Goal: Task Accomplishment & Management: Manage account settings

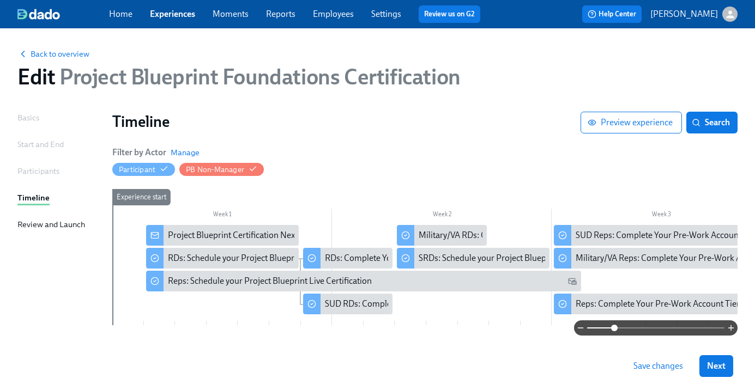
drag, startPoint x: 589, startPoint y: 328, endPoint x: 614, endPoint y: 328, distance: 25.1
click at [614, 328] on span at bounding box center [614, 328] width 7 height 7
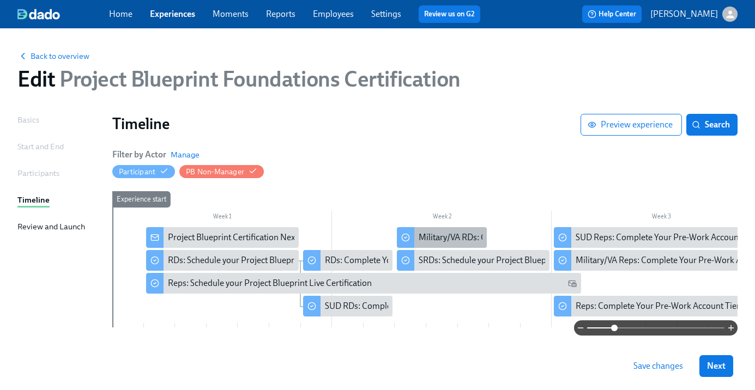
click at [447, 242] on div "Military/VA RDs: Complete Your Pre-Work Account Tiering" at bounding box center [527, 238] width 216 height 12
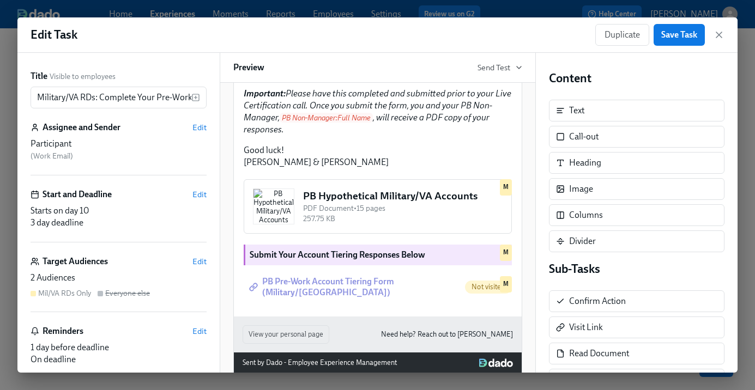
scroll to position [353, 0]
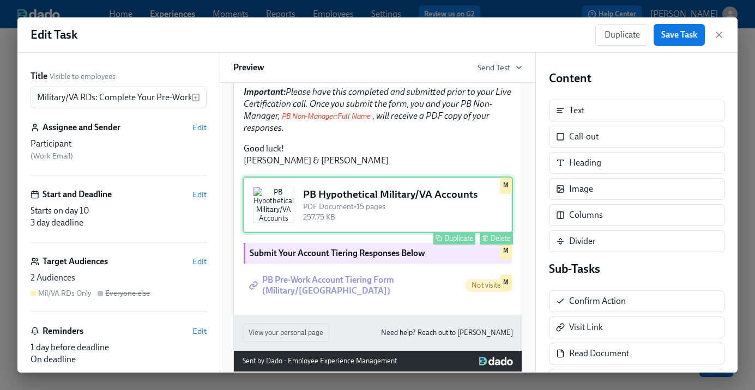
click at [410, 233] on div "PB Hypothetical Military/VA Accounts PDF Document • 15 pages 257.75 KB Duplicat…" at bounding box center [378, 205] width 270 height 57
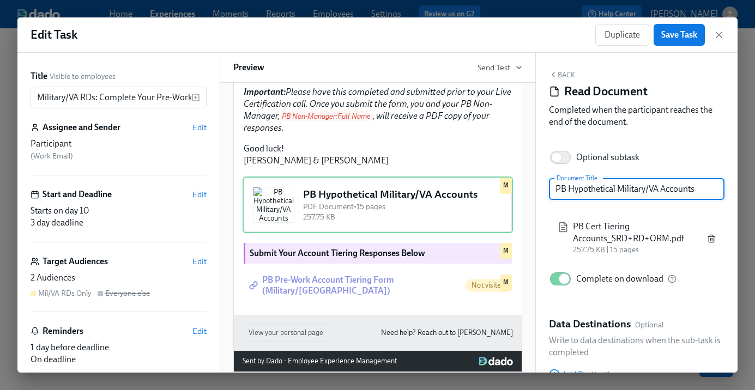
click at [708, 239] on icon "button" at bounding box center [711, 238] width 9 height 9
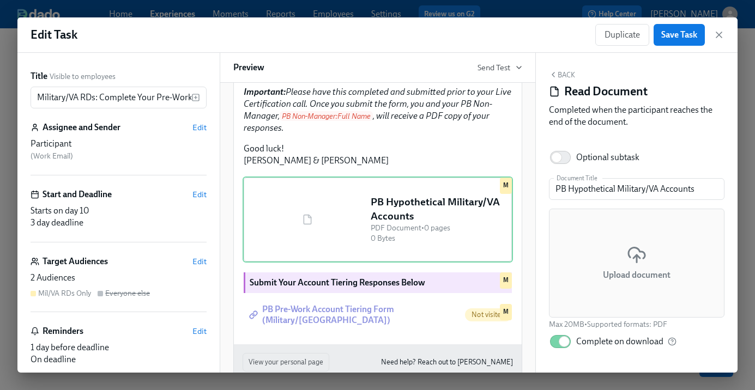
click at [645, 257] on icon at bounding box center [637, 253] width 16 height 11
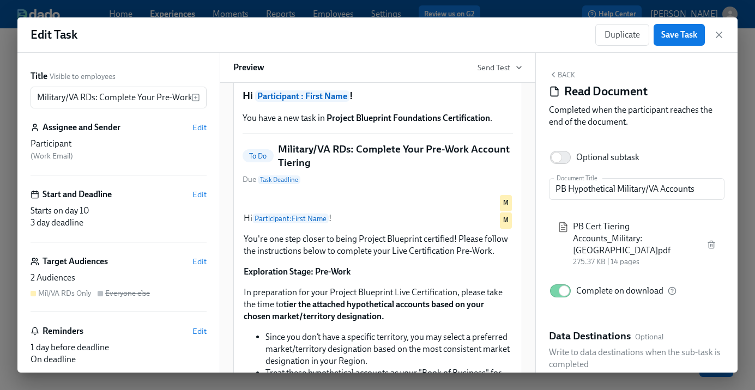
scroll to position [0, 0]
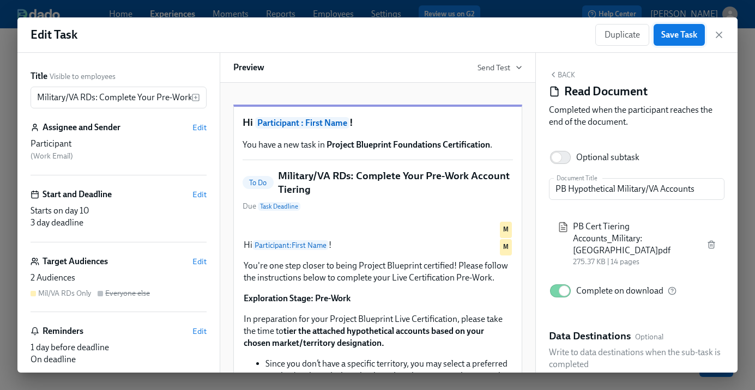
click at [663, 31] on span "Save Task" at bounding box center [679, 34] width 36 height 11
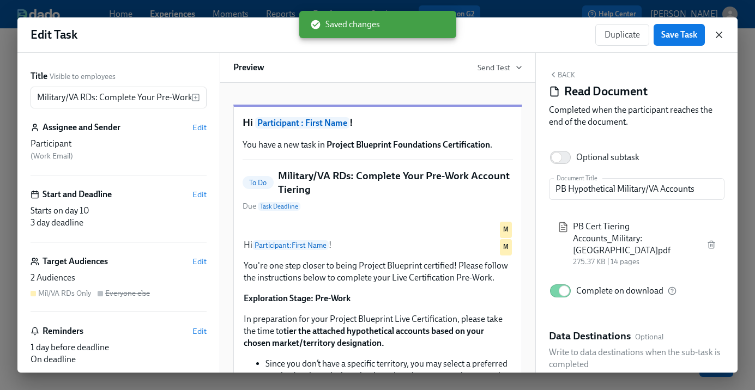
click at [717, 35] on icon "button" at bounding box center [719, 34] width 11 height 11
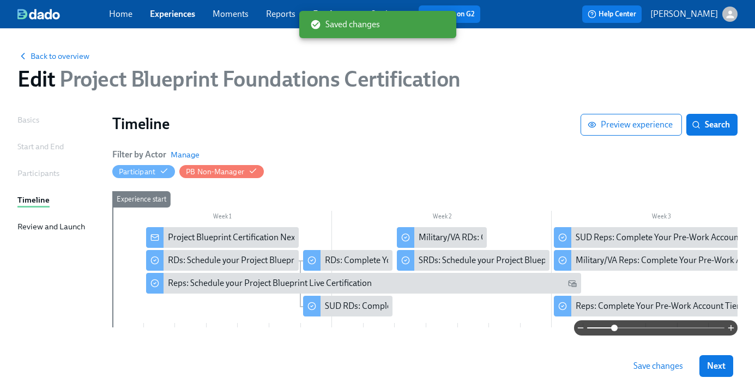
click at [651, 370] on span "Save changes" at bounding box center [659, 366] width 50 height 11
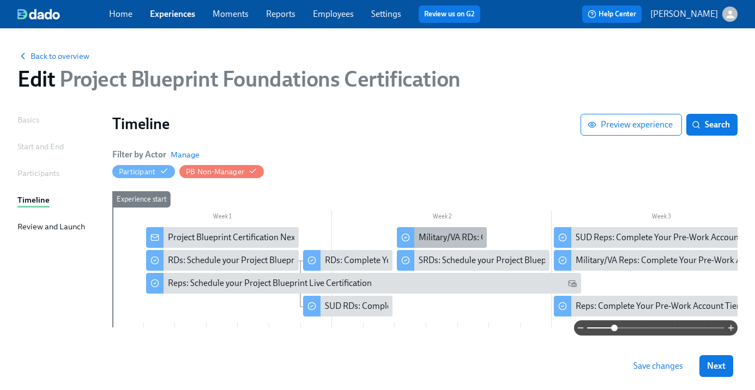
click at [424, 239] on div "Military/VA RDs: Complete Your Pre-Work Account Tiering" at bounding box center [527, 238] width 216 height 12
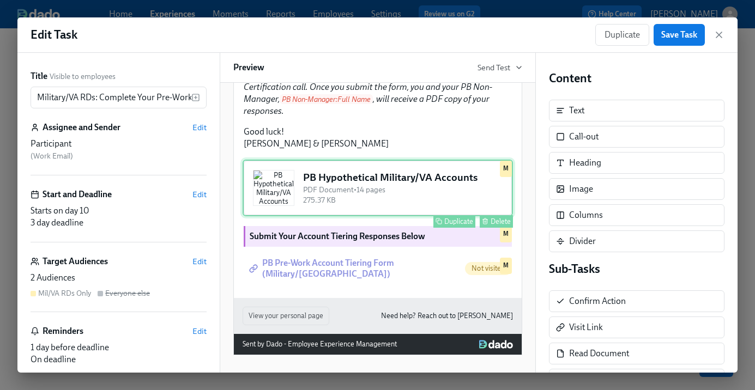
scroll to position [473, 0]
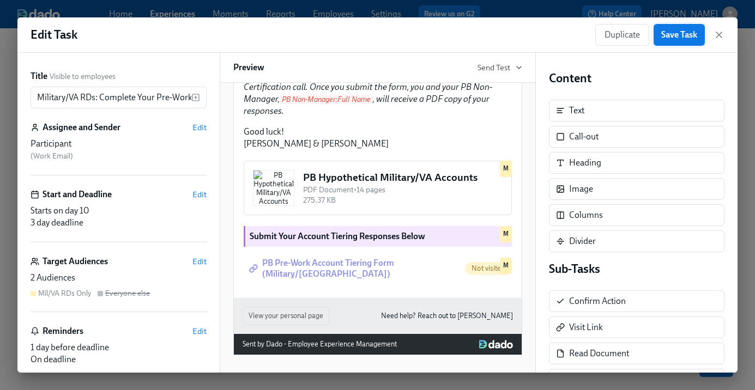
click at [679, 31] on span "Save Task" at bounding box center [679, 34] width 36 height 11
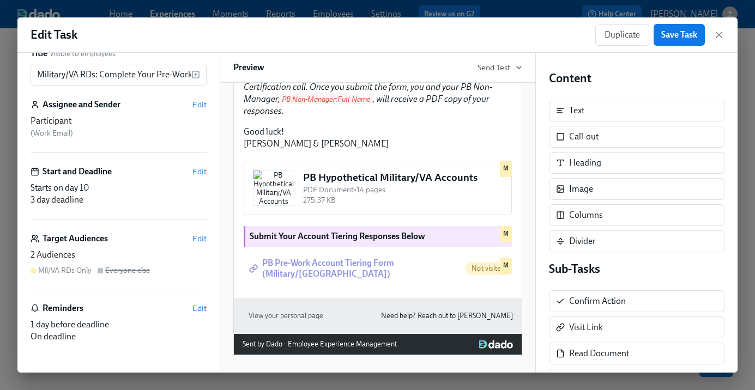
scroll to position [0, 0]
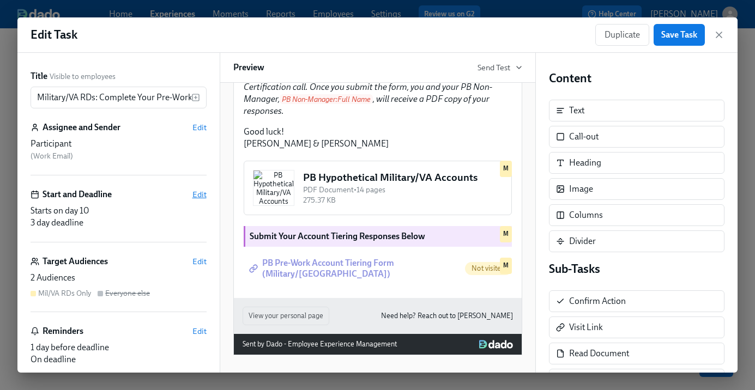
click at [198, 196] on span "Edit" at bounding box center [199, 194] width 14 height 11
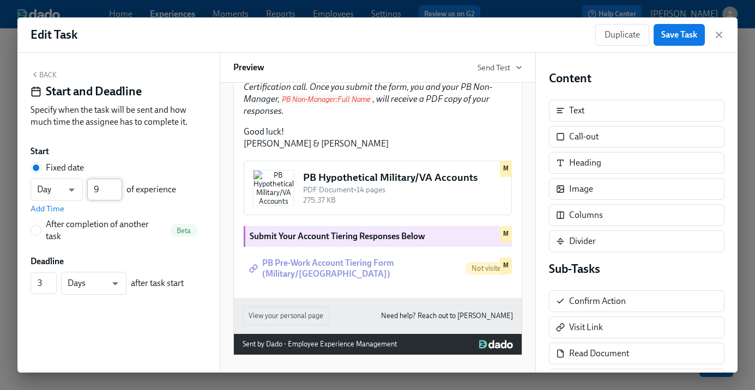
type input "9"
click at [116, 192] on input "9" at bounding box center [104, 190] width 35 height 22
click at [669, 37] on span "Save Task" at bounding box center [679, 34] width 36 height 11
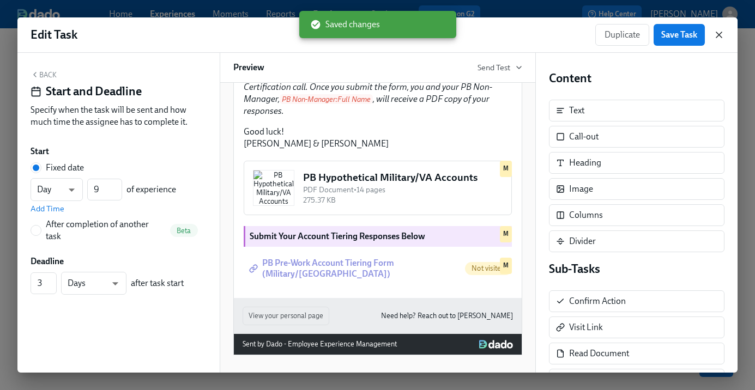
click at [715, 31] on icon "button" at bounding box center [719, 34] width 11 height 11
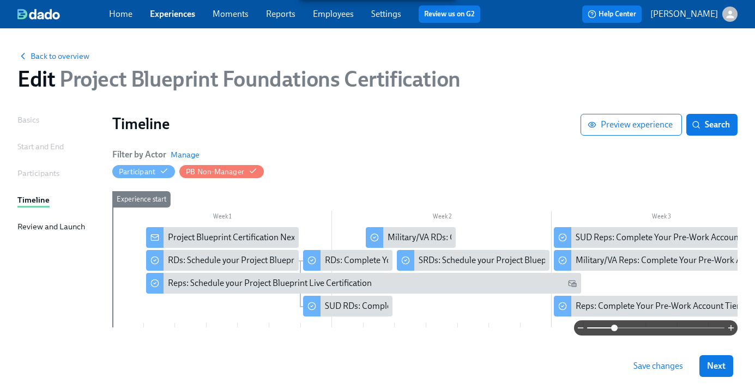
click at [664, 364] on span "Save changes" at bounding box center [659, 366] width 50 height 11
click at [370, 308] on div "SUD RDs: Complete Your Pre-Work Account Tiering" at bounding box center [420, 306] width 191 height 12
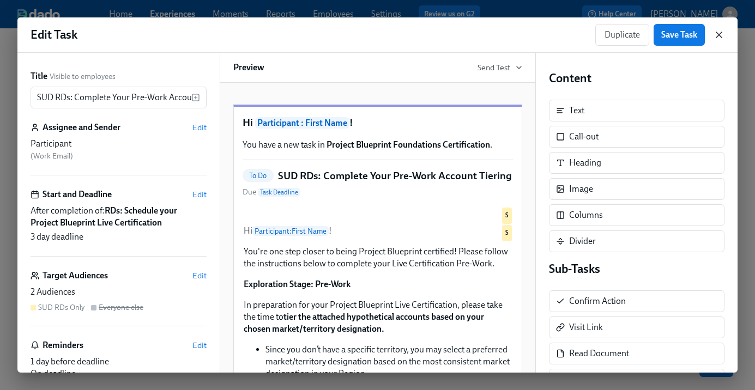
click at [716, 39] on icon "button" at bounding box center [719, 34] width 11 height 11
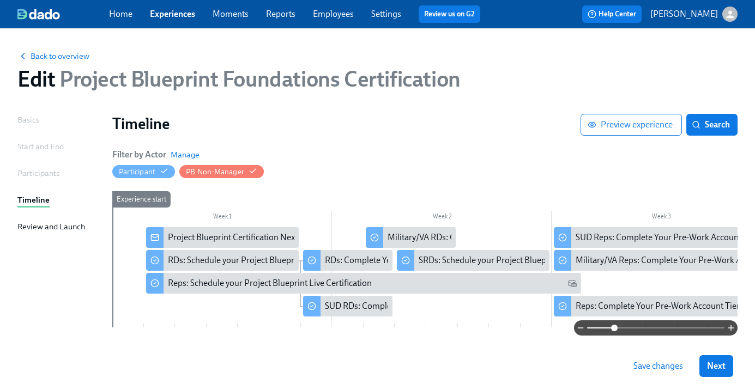
click at [660, 364] on span "Save changes" at bounding box center [659, 366] width 50 height 11
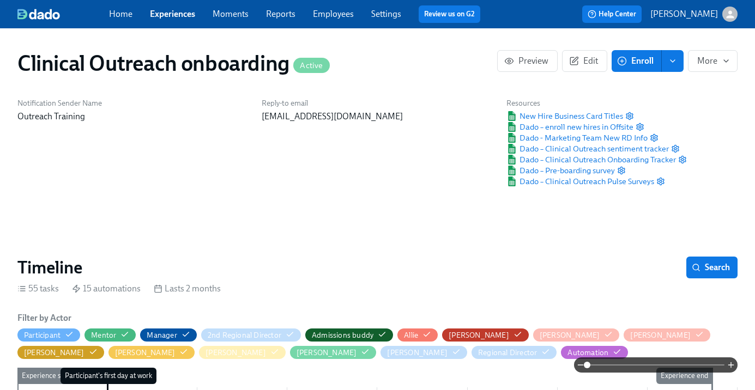
scroll to position [0, 5682]
click at [169, 15] on link "Experiences" at bounding box center [172, 14] width 45 height 10
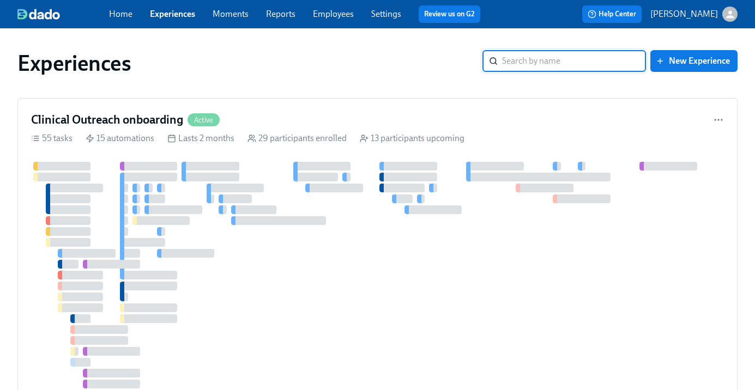
click at [563, 62] on input "search" at bounding box center [574, 61] width 144 height 22
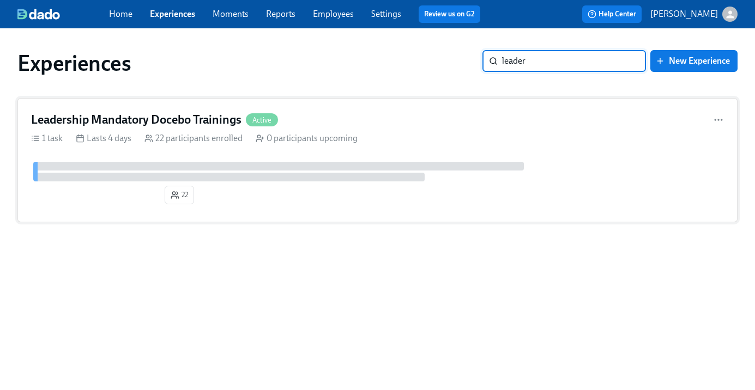
type input "leader"
click at [105, 116] on h4 "Leadership Mandatory Docebo Trainings" at bounding box center [136, 120] width 210 height 16
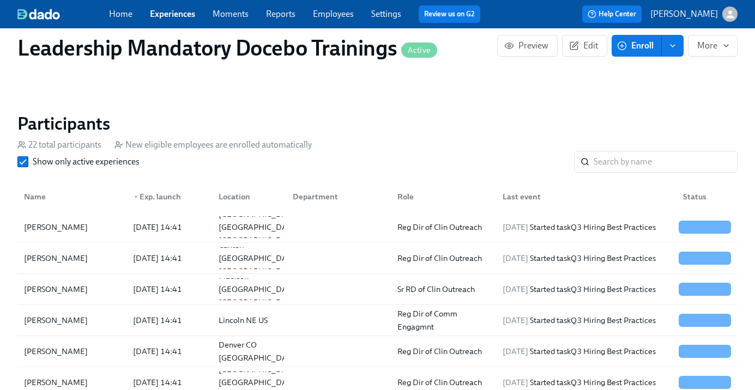
scroll to position [679, 0]
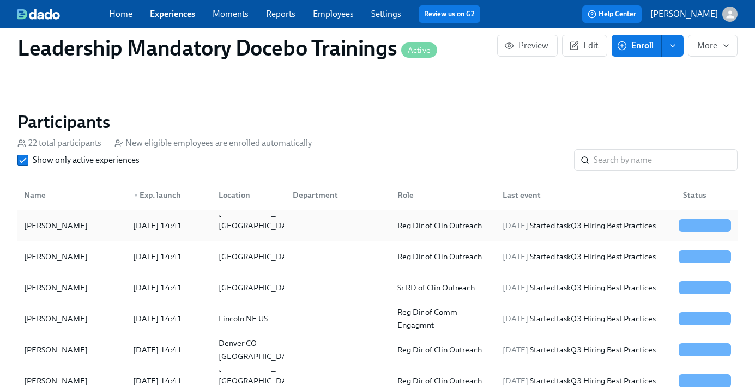
click at [77, 228] on div "[PERSON_NAME]" at bounding box center [72, 226] width 105 height 22
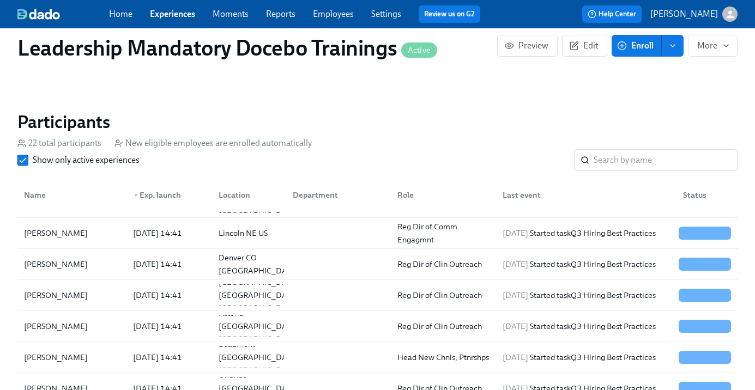
scroll to position [98, 0]
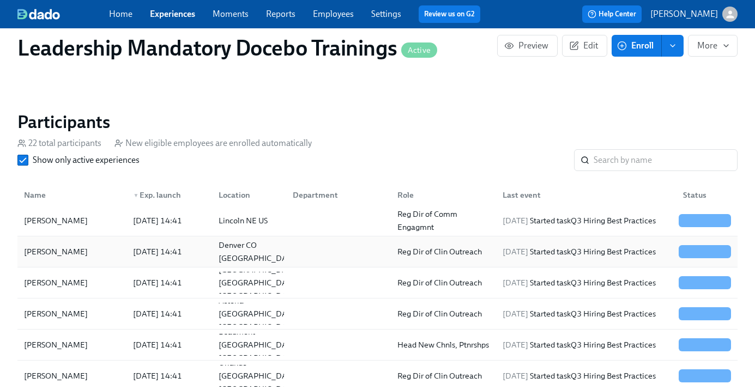
click at [75, 258] on div "[PERSON_NAME]" at bounding box center [72, 252] width 105 height 22
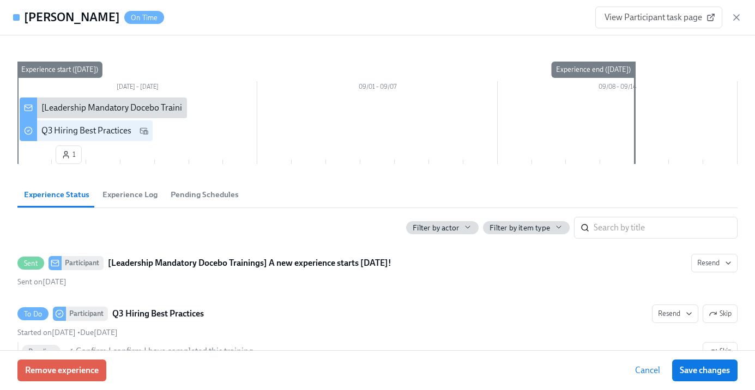
click at [142, 194] on span "Experience Log" at bounding box center [130, 195] width 55 height 13
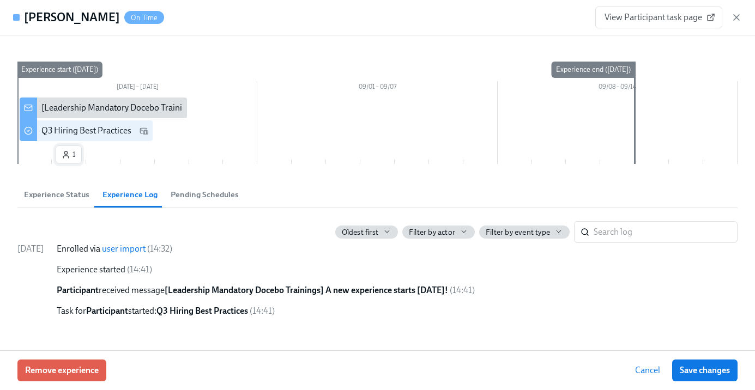
click at [70, 155] on span "1" at bounding box center [69, 154] width 14 height 11
click at [736, 20] on icon "button" at bounding box center [736, 17] width 11 height 11
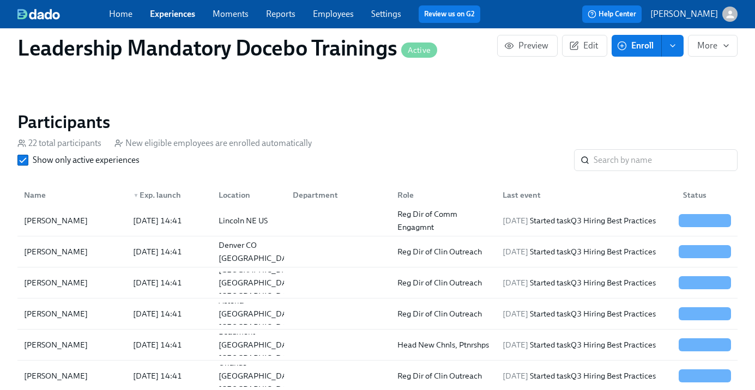
click at [352, 15] on link "Employees" at bounding box center [333, 14] width 41 height 10
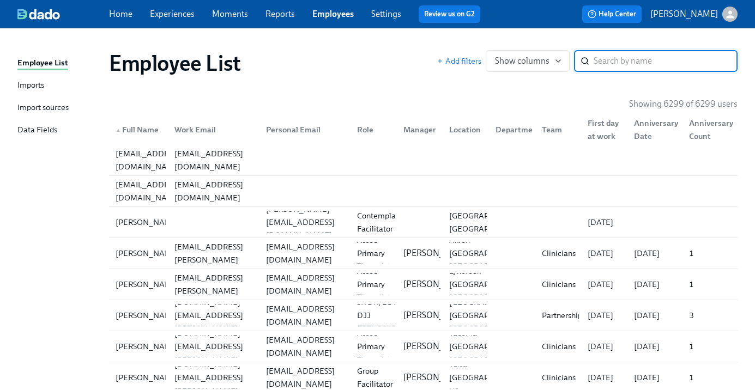
click at [52, 109] on div "Import sources" at bounding box center [42, 108] width 51 height 14
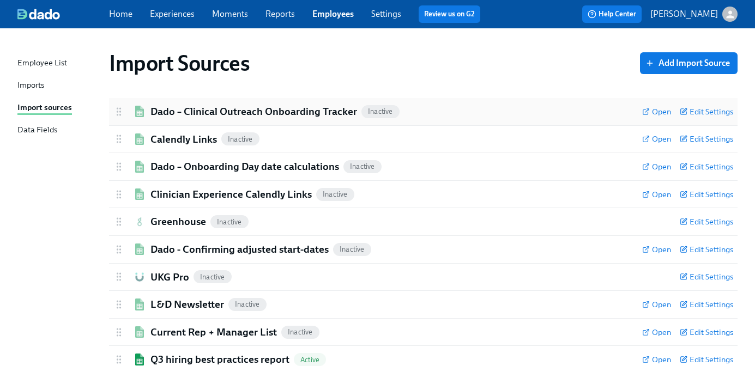
click at [272, 114] on h2 "Dado – Clinical Outreach Onboarding Tracker" at bounding box center [254, 112] width 207 height 14
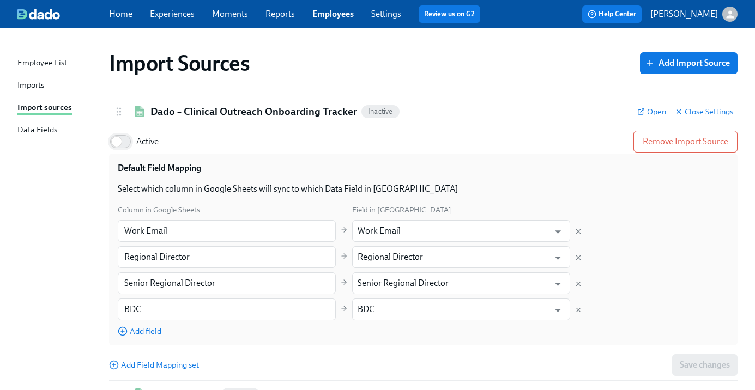
click at [135, 143] on input "Active" at bounding box center [117, 142] width 72 height 24
checkbox input "true"
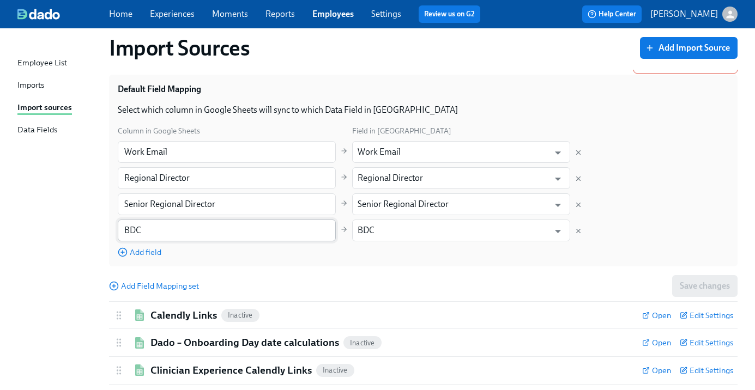
scroll to position [133, 0]
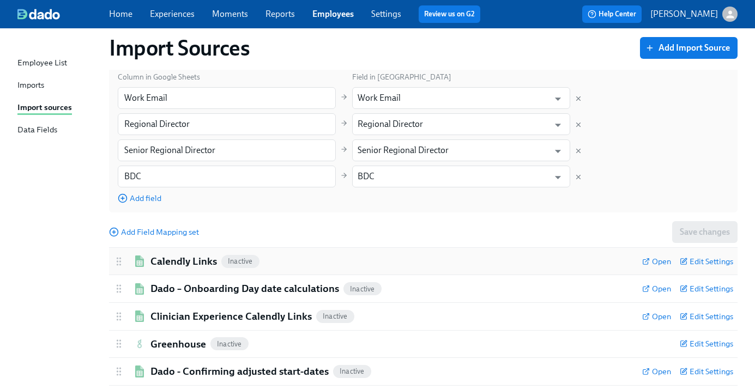
click at [185, 264] on h2 "Calendly Links" at bounding box center [184, 262] width 67 height 14
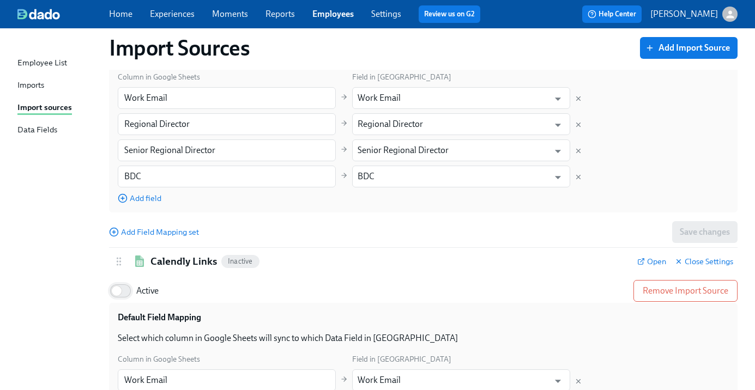
click at [128, 296] on input "Active" at bounding box center [117, 291] width 72 height 24
checkbox input "true"
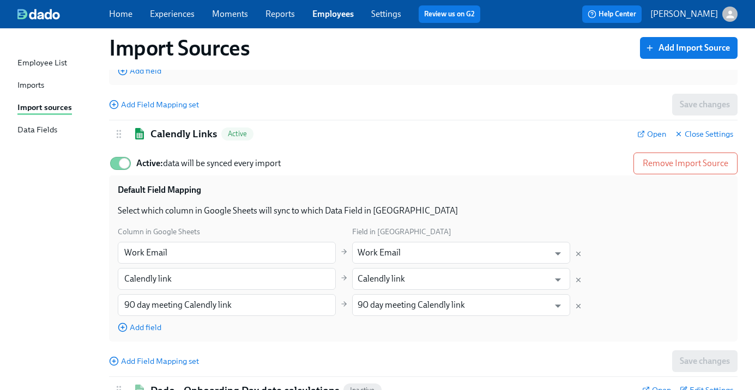
scroll to position [365, 0]
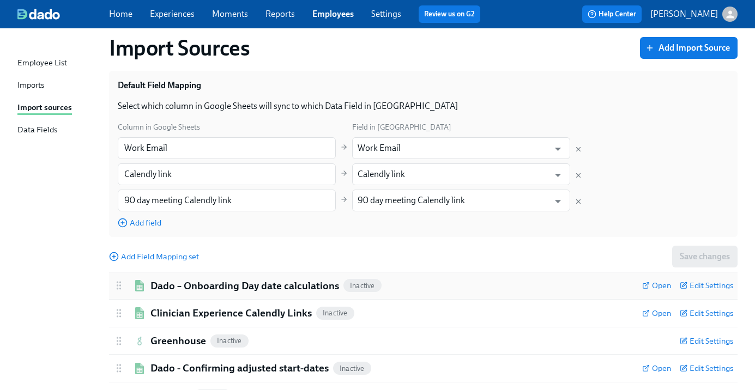
click at [183, 289] on h2 "Dado – Onboarding Day date calculations" at bounding box center [245, 286] width 189 height 14
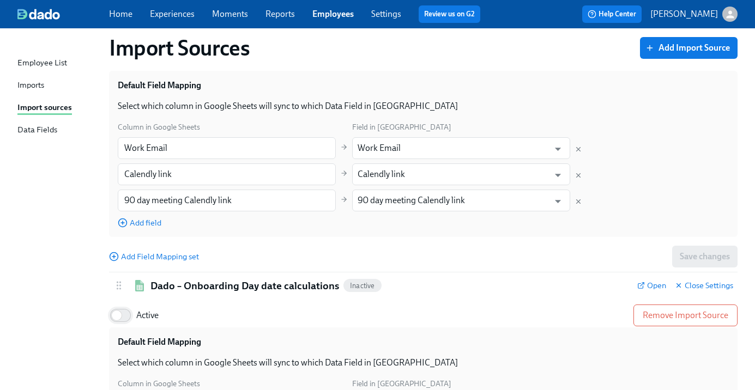
click at [127, 318] on input "Active" at bounding box center [117, 316] width 72 height 24
checkbox input "true"
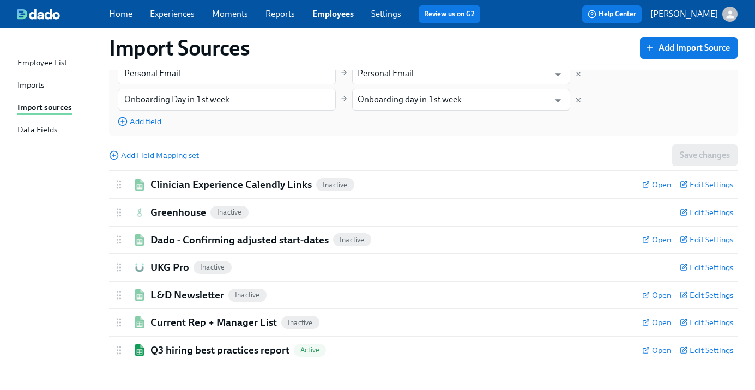
scroll to position [697, 0]
click at [173, 185] on h2 "Clinician Experience Calendly Links" at bounding box center [231, 185] width 161 height 14
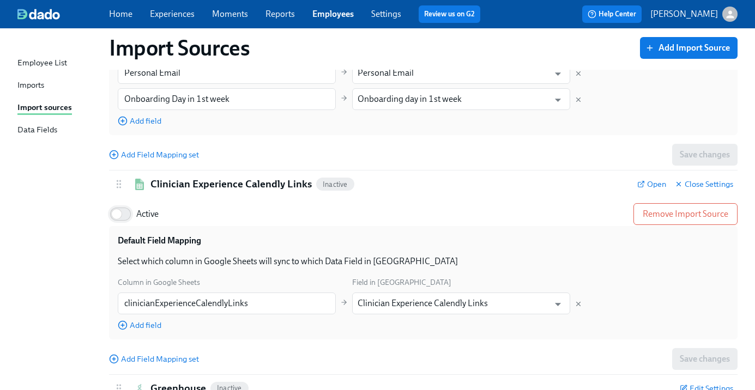
drag, startPoint x: 116, startPoint y: 213, endPoint x: 121, endPoint y: 214, distance: 5.6
click at [116, 213] on input "Active" at bounding box center [117, 214] width 72 height 24
checkbox input "true"
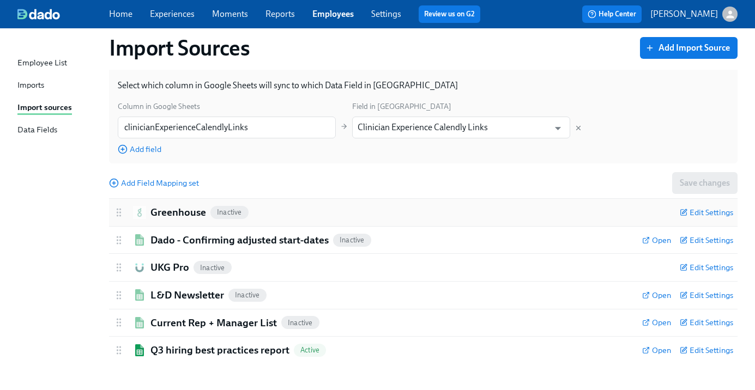
click at [164, 208] on h2 "Greenhouse" at bounding box center [179, 213] width 56 height 14
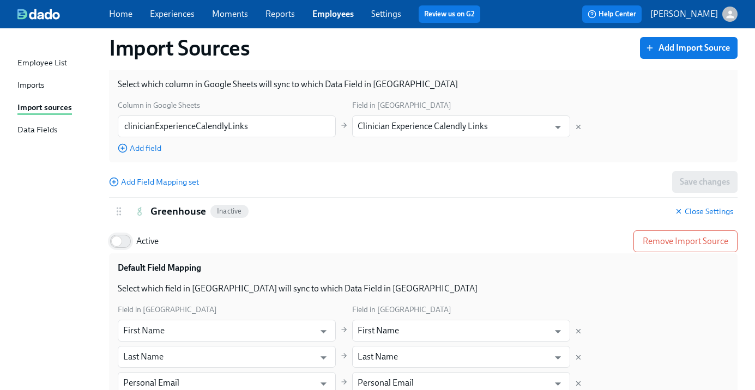
click at [128, 241] on input "Active" at bounding box center [117, 242] width 72 height 24
checkbox input "true"
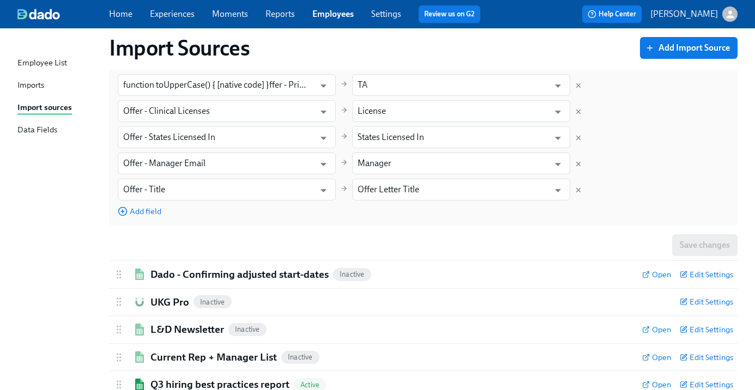
scroll to position [1392, 0]
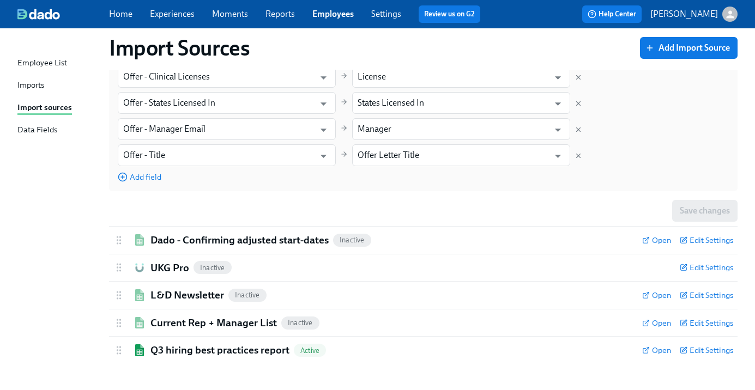
drag, startPoint x: 179, startPoint y: 239, endPoint x: 174, endPoint y: 256, distance: 17.1
click at [179, 239] on h2 "Dado - Confirming adjusted start-dates" at bounding box center [240, 240] width 178 height 14
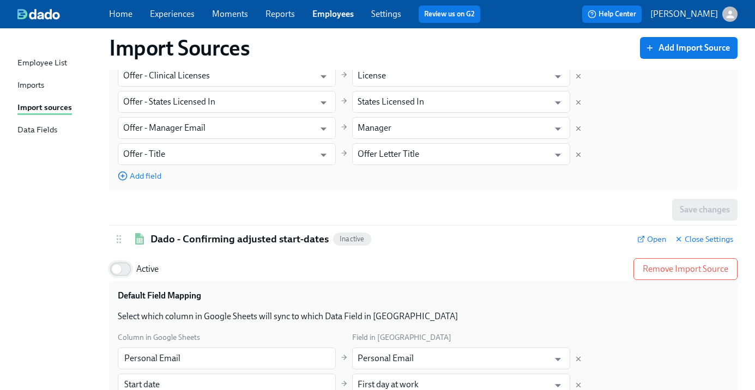
click at [122, 272] on input "Active" at bounding box center [117, 269] width 72 height 24
checkbox input "true"
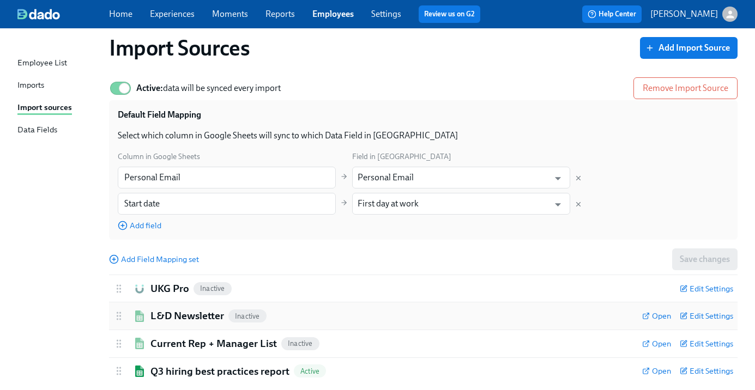
scroll to position [1595, 0]
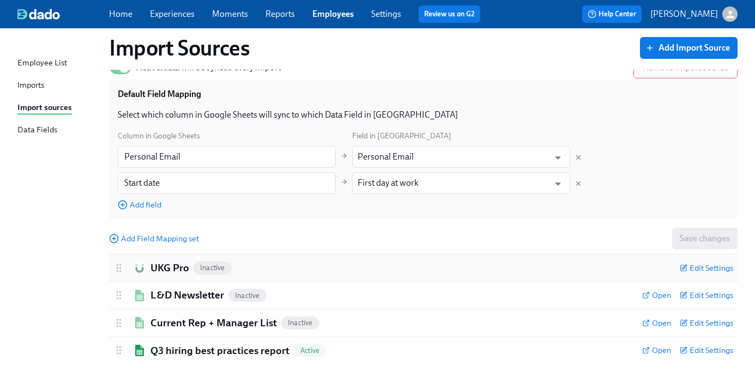
click at [168, 265] on h2 "UKG Pro" at bounding box center [170, 268] width 39 height 14
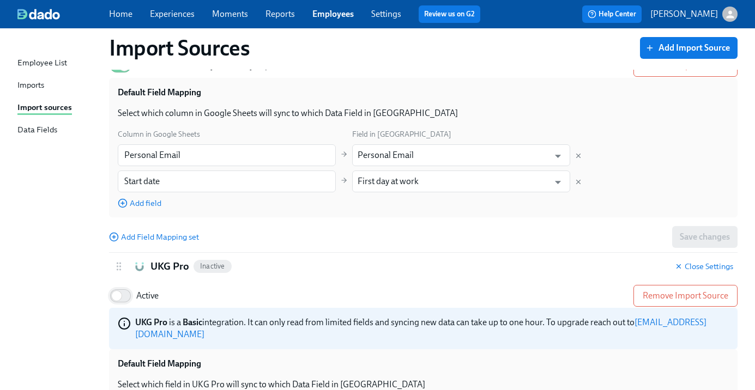
drag, startPoint x: 128, startPoint y: 292, endPoint x: 135, endPoint y: 291, distance: 6.6
click at [128, 292] on input "Active" at bounding box center [117, 296] width 72 height 24
checkbox input "true"
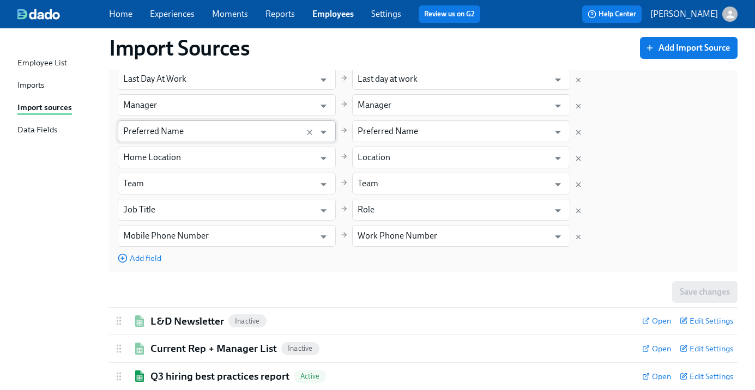
scroll to position [2092, 0]
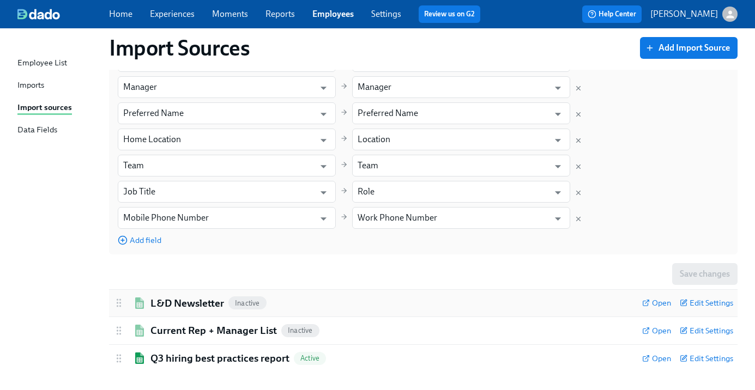
click at [179, 299] on h2 "L&D Newsletter" at bounding box center [188, 304] width 74 height 14
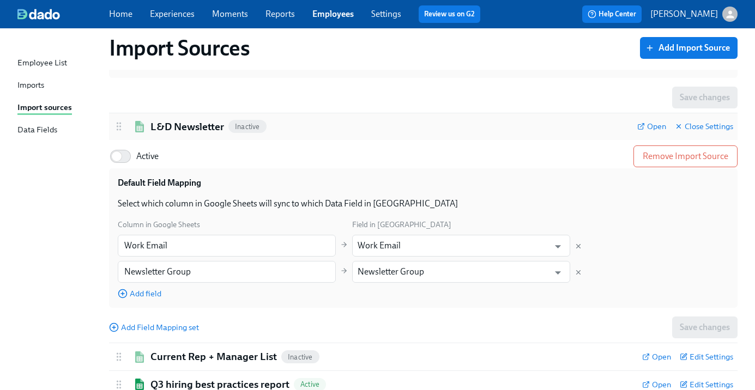
scroll to position [2295, 0]
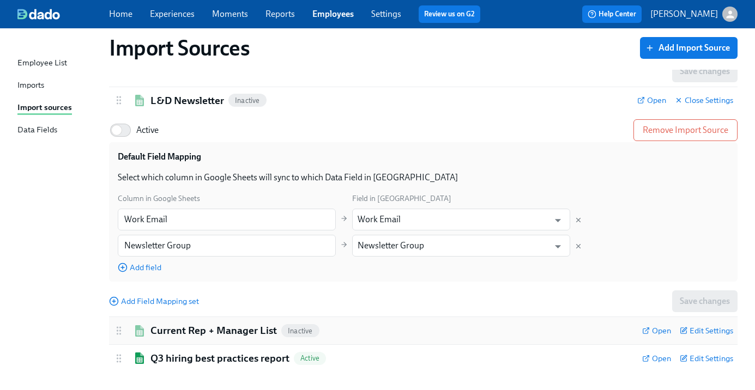
click at [177, 324] on h2 "Current Rep + Manager List" at bounding box center [214, 331] width 127 height 14
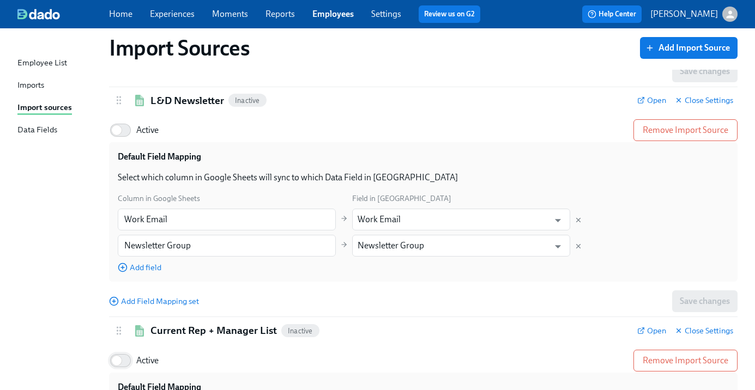
click at [127, 351] on input "Active" at bounding box center [117, 361] width 72 height 24
checkbox input "true"
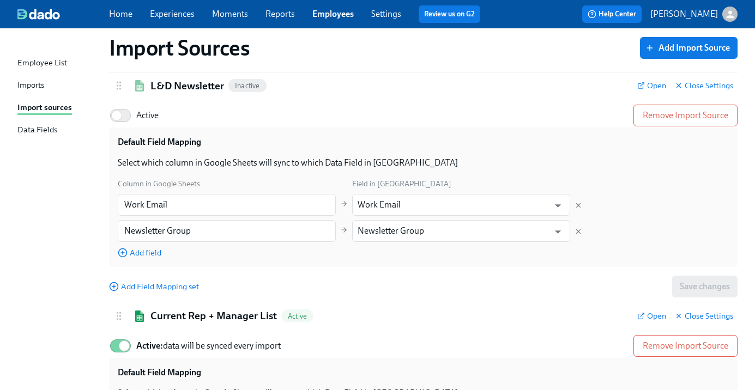
scroll to position [2550, 0]
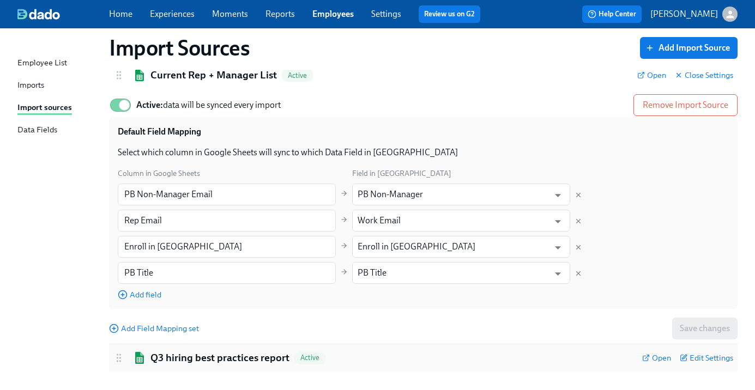
click at [216, 351] on h2 "Q3 hiring best practices report" at bounding box center [220, 358] width 139 height 14
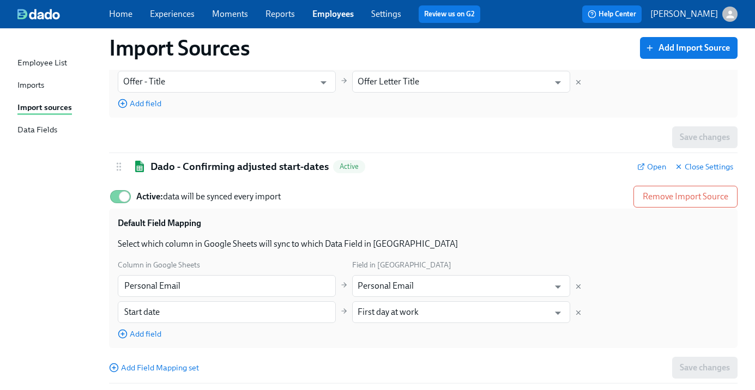
scroll to position [1453, 0]
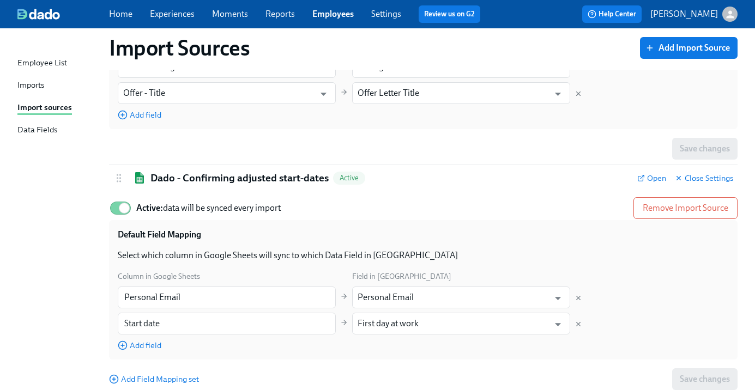
click at [183, 14] on link "Experiences" at bounding box center [172, 14] width 45 height 10
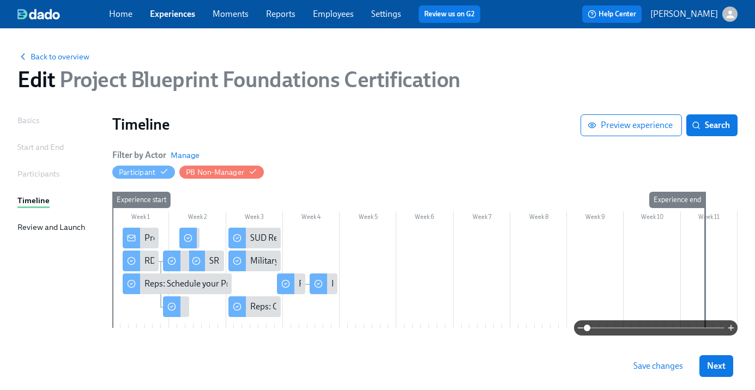
scroll to position [32, 0]
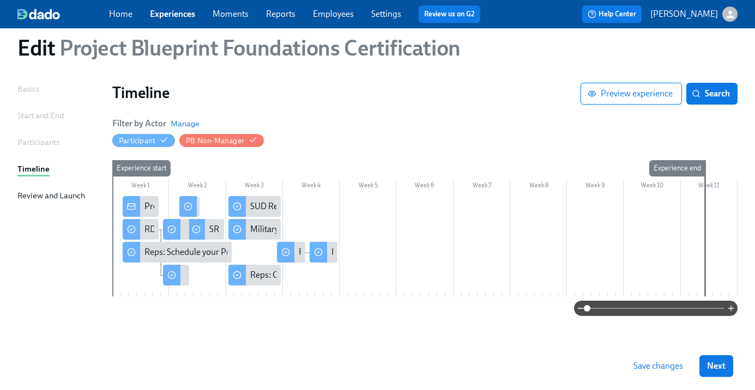
click at [624, 101] on button "Preview experience" at bounding box center [631, 94] width 101 height 22
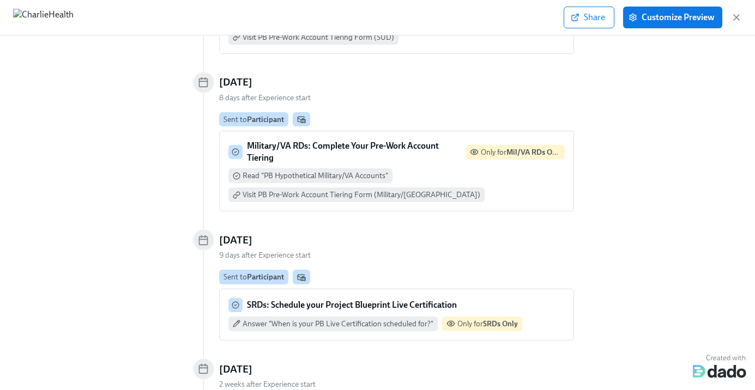
scroll to position [535, 0]
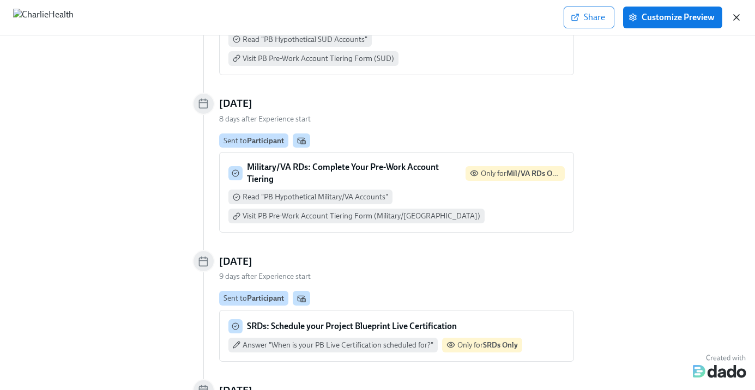
click at [734, 18] on icon "button" at bounding box center [736, 17] width 11 height 11
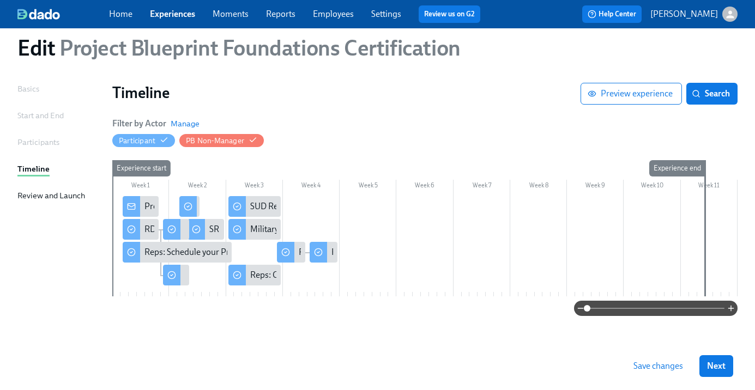
click at [166, 50] on span "Project Blueprint Foundations Certification" at bounding box center [257, 48] width 405 height 26
click at [77, 195] on div "Review and Launch" at bounding box center [51, 196] width 68 height 12
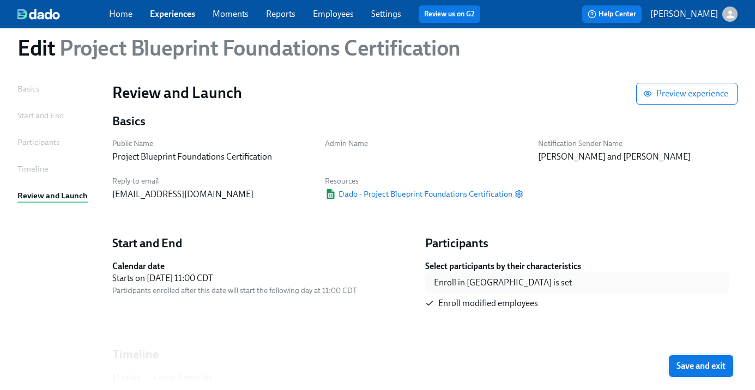
click at [702, 366] on span "Save and exit" at bounding box center [701, 366] width 49 height 11
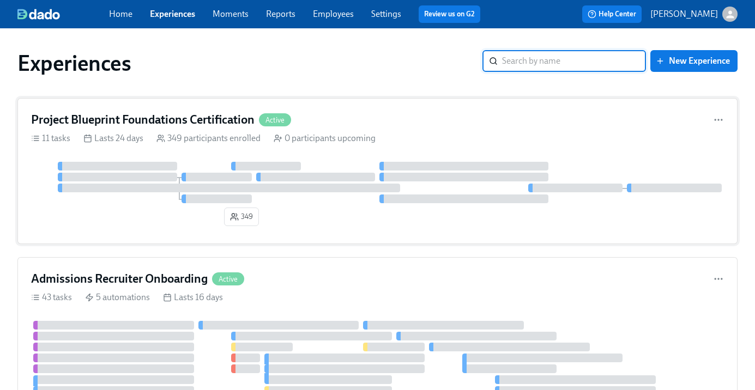
click at [168, 126] on h4 "Project Blueprint Foundations Certification" at bounding box center [143, 120] width 224 height 16
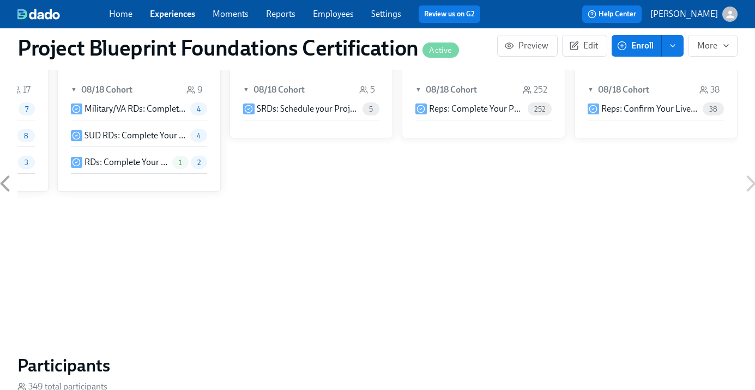
scroll to position [669, 0]
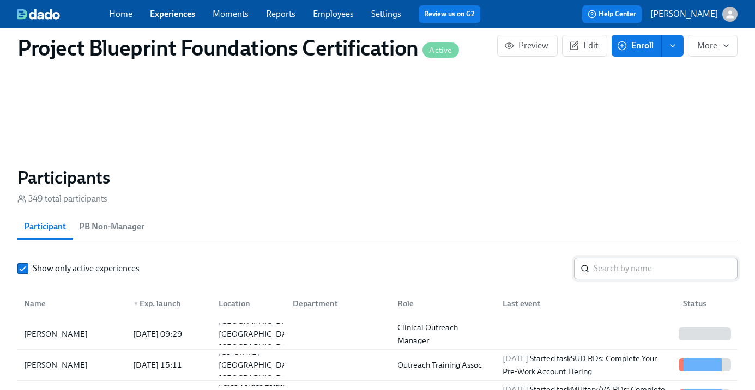
click at [655, 270] on input "search" at bounding box center [666, 269] width 144 height 22
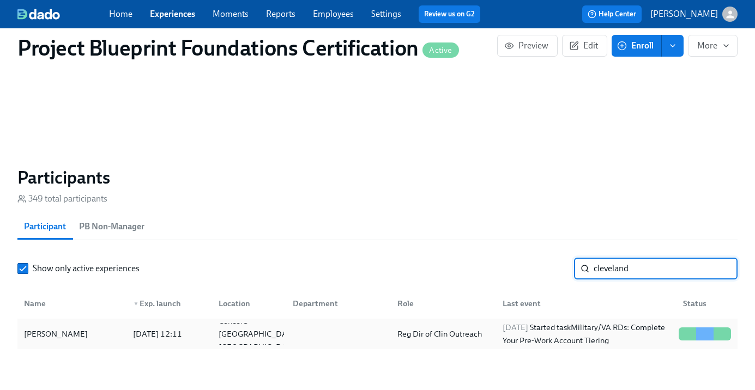
type input "cleveland"
click at [67, 333] on div "[PERSON_NAME]" at bounding box center [56, 334] width 73 height 13
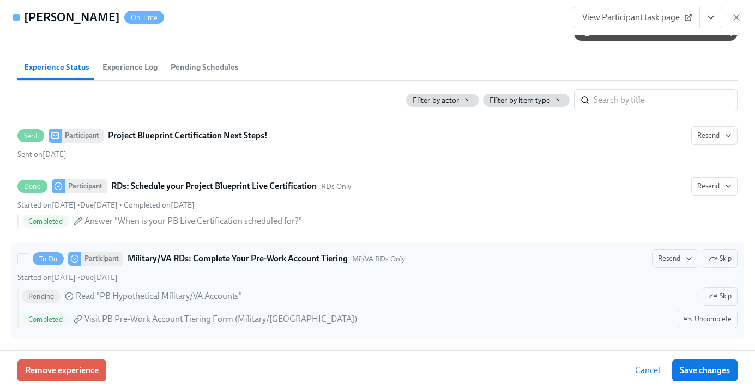
scroll to position [183, 0]
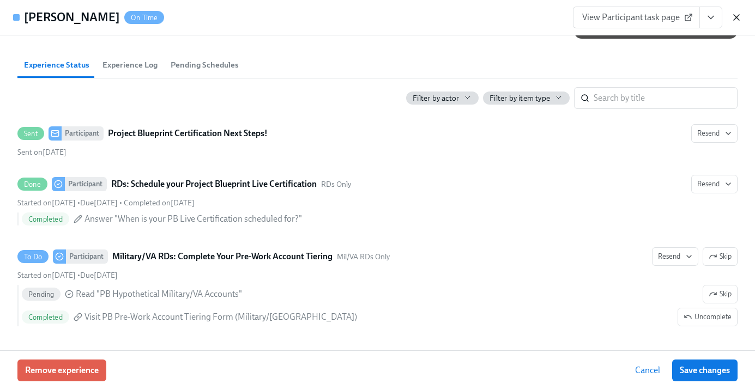
click at [738, 15] on icon "button" at bounding box center [736, 17] width 11 height 11
